Goal: Transaction & Acquisition: Obtain resource

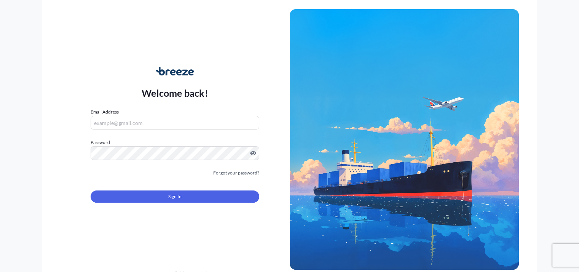
type input "[EMAIL_ADDRESS][DOMAIN_NAME]"
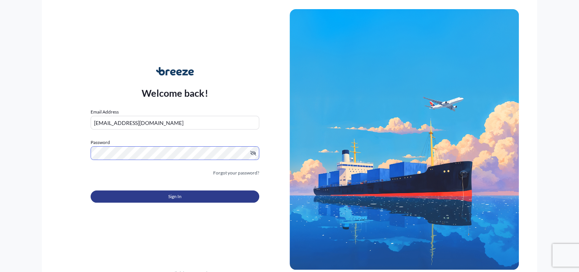
click at [193, 196] on button "Sign In" at bounding box center [175, 196] width 168 height 12
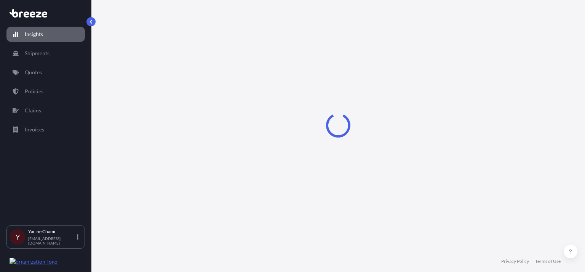
select select "2025"
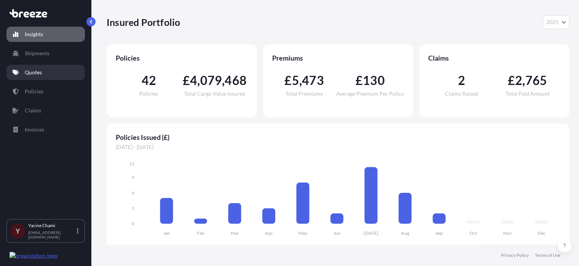
click at [44, 74] on link "Quotes" at bounding box center [45, 72] width 78 height 15
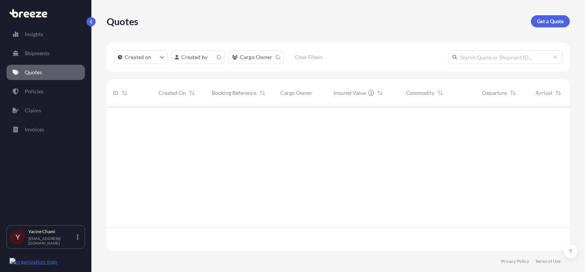
scroll to position [142, 457]
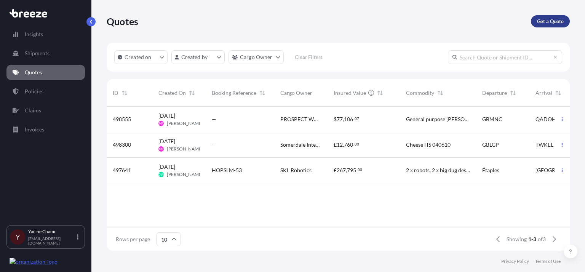
click at [541, 19] on p "Get a Quote" at bounding box center [550, 22] width 27 height 8
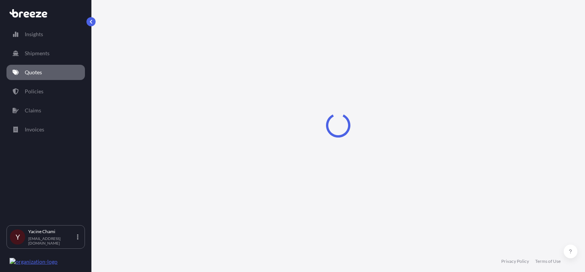
select select "Sea"
select select "1"
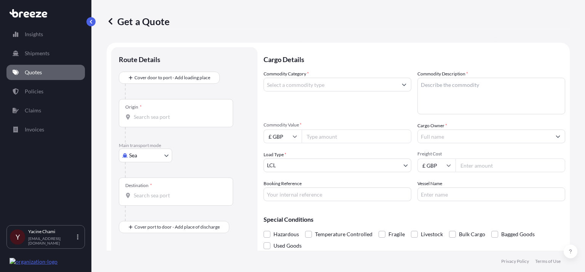
scroll to position [12, 0]
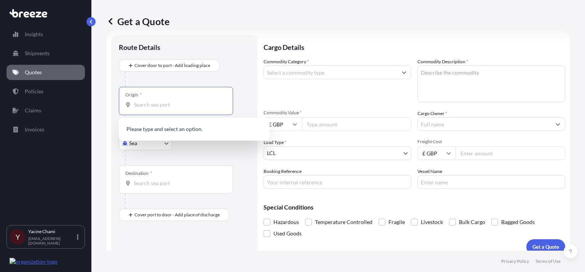
click at [184, 102] on input "Origin *" at bounding box center [179, 105] width 90 height 8
click at [227, 155] on div at bounding box center [187, 157] width 125 height 15
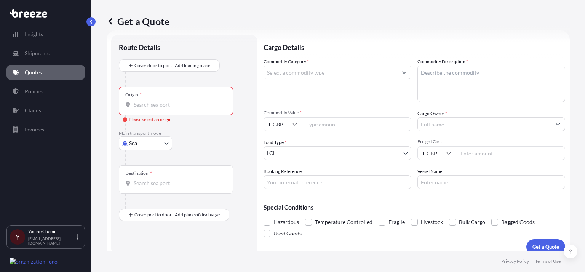
click at [161, 104] on input "Origin * Please select an origin" at bounding box center [179, 105] width 90 height 8
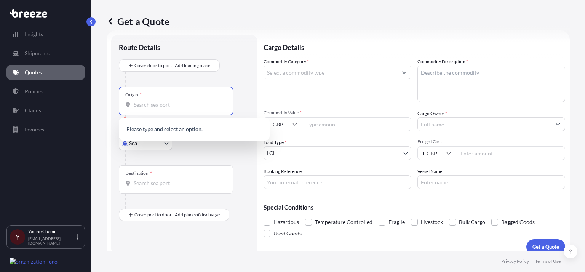
click at [179, 104] on input "Origin * Please select an origin" at bounding box center [179, 105] width 90 height 8
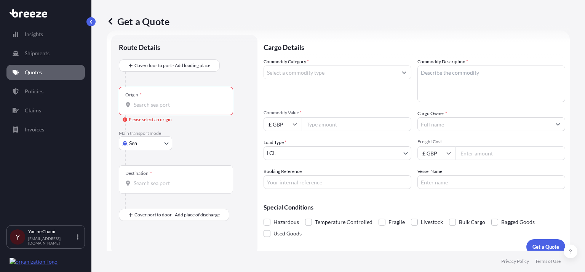
click at [166, 107] on input "Origin * Please select an origin" at bounding box center [179, 105] width 90 height 8
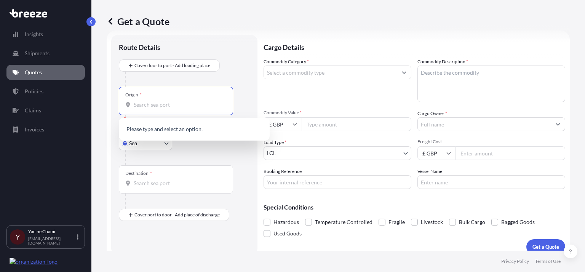
paste input "Cotehele, [GEOGRAPHIC_DATA]"
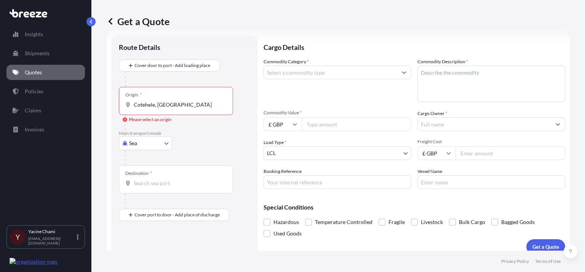
click at [191, 104] on input "Cotehele, [GEOGRAPHIC_DATA]" at bounding box center [179, 105] width 90 height 8
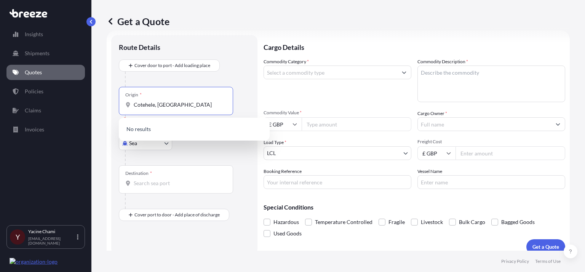
paste input "PL12 6TA"
type input "[STREET_ADDRESS]"
click at [201, 108] on input "[STREET_ADDRESS]" at bounding box center [179, 105] width 90 height 8
drag, startPoint x: 178, startPoint y: 101, endPoint x: 98, endPoint y: 102, distance: 80.0
click at [98, 102] on div "Get a Quote Route Details Cover door to port - Add loading place Place of loadi…" at bounding box center [337, 125] width 493 height 251
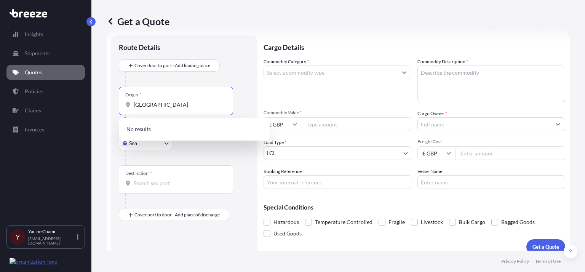
type input "[GEOGRAPHIC_DATA]"
click at [229, 172] on div "Destination *" at bounding box center [176, 179] width 114 height 28
click at [223, 179] on input "Destination *" at bounding box center [179, 183] width 90 height 8
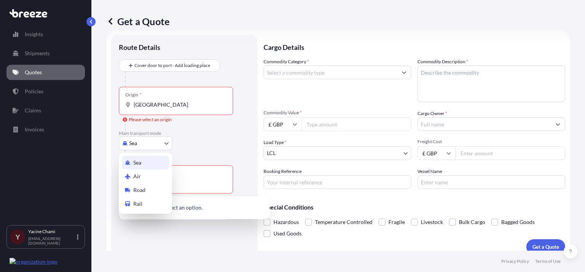
click at [165, 140] on body "0 options available. Insights Shipments Quotes Policies Claims Invoices Y [PERS…" at bounding box center [292, 136] width 585 height 272
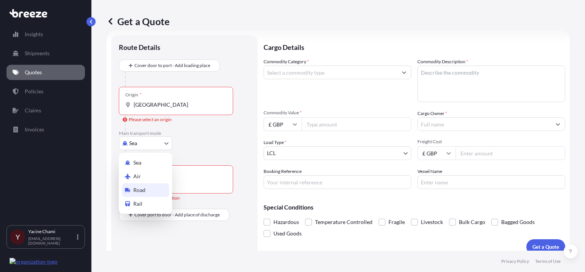
click at [152, 192] on div "Road" at bounding box center [145, 190] width 47 height 14
select select "Road"
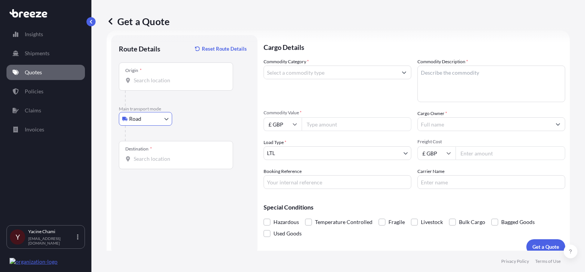
click at [161, 80] on input "Origin *" at bounding box center [179, 81] width 90 height 8
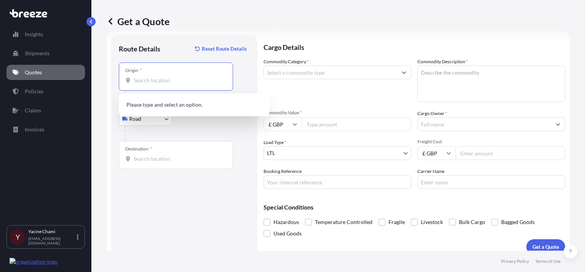
paste input "[STREET_ADDRESS]"
click at [187, 104] on span "[STREET_ADDRESS]" at bounding box center [169, 106] width 48 height 8
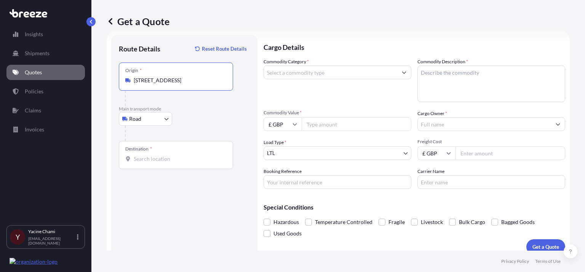
type input "[STREET_ADDRESS]"
click at [176, 149] on div "Destination *" at bounding box center [176, 155] width 114 height 28
click at [176, 155] on input "Destination *" at bounding box center [179, 159] width 90 height 8
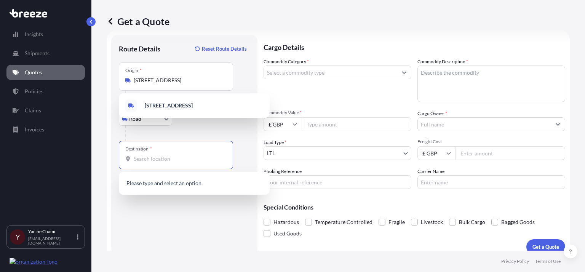
paste input "OX28 1NZ."
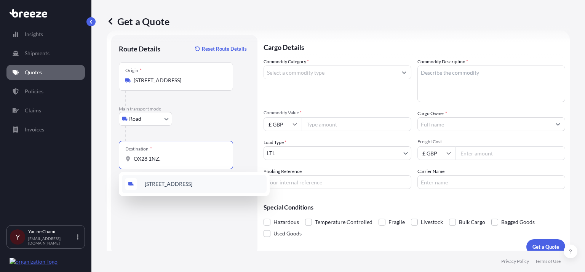
click at [192, 184] on span "[STREET_ADDRESS]" at bounding box center [169, 184] width 48 height 8
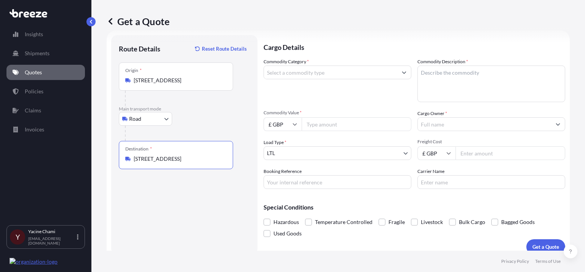
type input "[STREET_ADDRESS]"
click at [338, 73] on input "Commodity Category *" at bounding box center [330, 72] width 133 height 14
click at [402, 72] on icon "Show suggestions" at bounding box center [404, 72] width 5 height 5
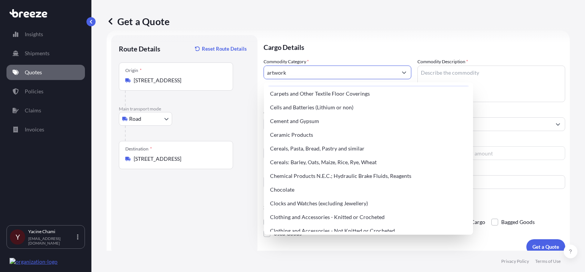
scroll to position [152, 0]
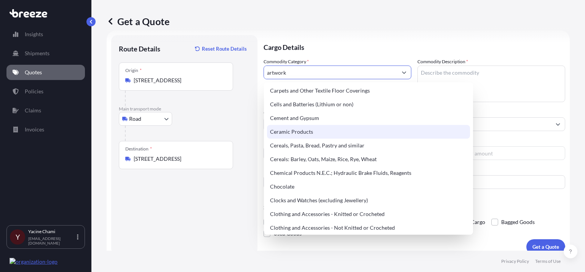
click at [319, 131] on div "Ceramic Products" at bounding box center [368, 132] width 203 height 14
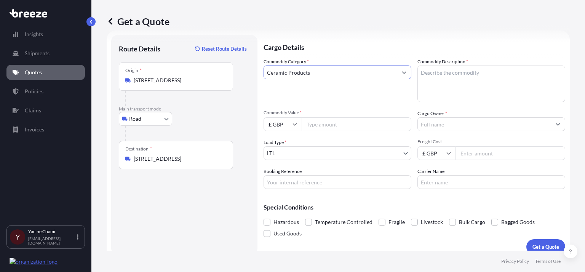
type input "Ceramic Products"
click at [330, 124] on input "Commodity Value *" at bounding box center [357, 124] width 110 height 14
type input "1700"
click at [402, 153] on body "Insights Shipments Quotes Policies Claims Invoices Y [PERSON_NAME] [EMAIL_ADDRE…" at bounding box center [292, 136] width 585 height 272
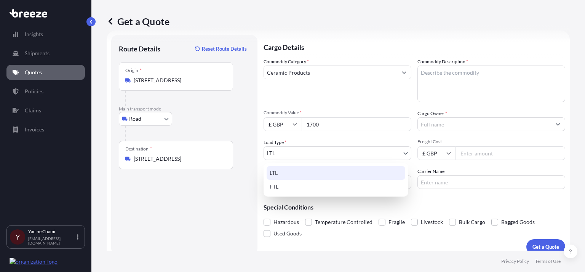
click at [384, 169] on div "LTL" at bounding box center [336, 173] width 139 height 14
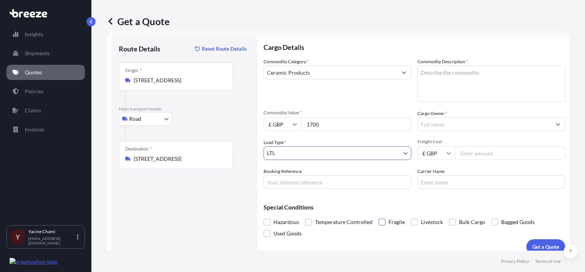
click at [379, 221] on span at bounding box center [381, 222] width 7 height 7
click at [378, 216] on input "Fragile" at bounding box center [378, 216] width 0 height 0
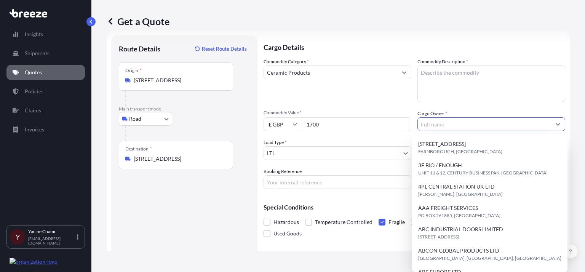
click at [552, 122] on button "Show suggestions" at bounding box center [558, 124] width 14 height 14
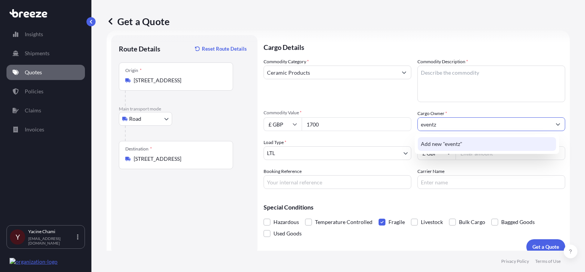
click at [457, 142] on span "Add new "eventz"" at bounding box center [442, 144] width 42 height 8
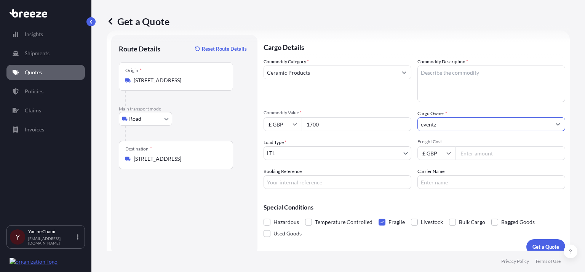
type input "eventz"
click at [434, 76] on textarea "Commodity Description *" at bounding box center [491, 83] width 148 height 37
paste textarea "ceramic artwork, approximately 55cm x 39cm"
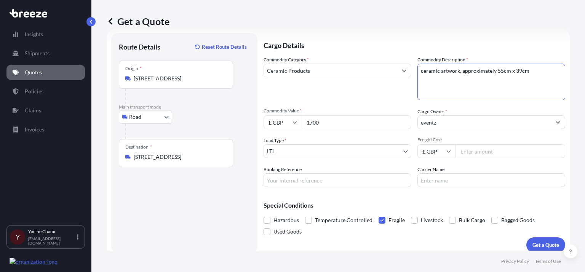
scroll to position [21, 0]
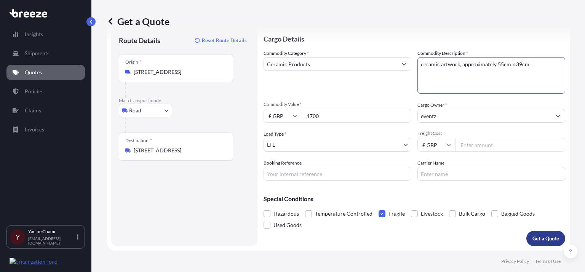
type textarea "ceramic artwork, approximately 55cm x 39cm"
click at [539, 236] on p "Get a Quote" at bounding box center [545, 239] width 27 height 8
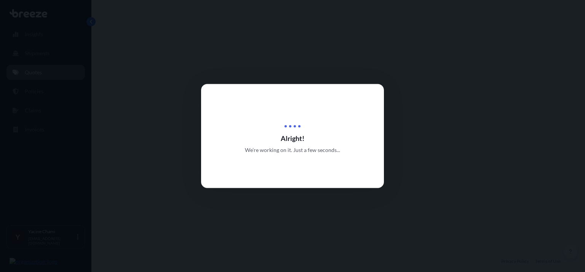
select select "Road"
select select "1"
